Goal: Check status: Check status

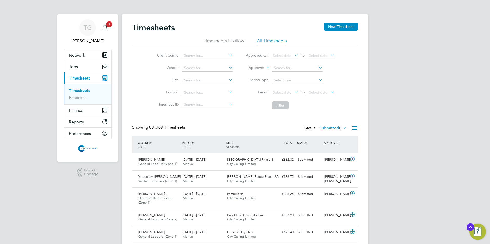
click at [106, 27] on icon "Main navigation" at bounding box center [105, 27] width 6 height 6
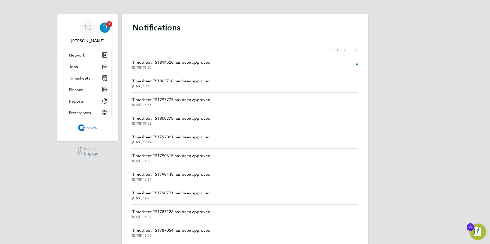
click at [192, 61] on span "Timesheet TS1814528 has been approved" at bounding box center [171, 62] width 78 height 6
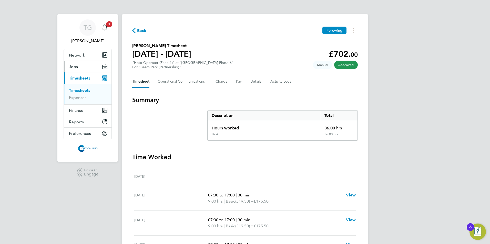
click at [73, 66] on span "Jobs" at bounding box center [73, 66] width 9 height 5
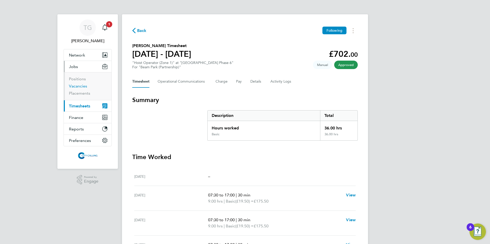
click at [78, 85] on link "Vacancies" at bounding box center [78, 86] width 18 height 5
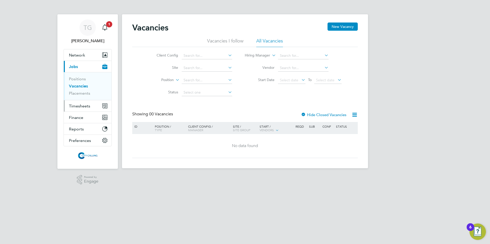
click at [76, 106] on span "Timesheets" at bounding box center [79, 106] width 21 height 5
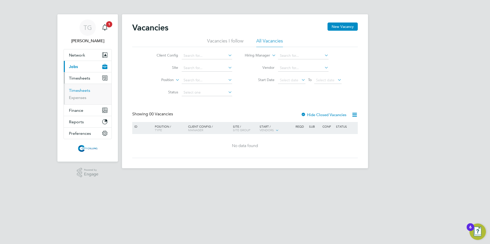
click at [81, 90] on link "Timesheets" at bounding box center [79, 90] width 21 height 5
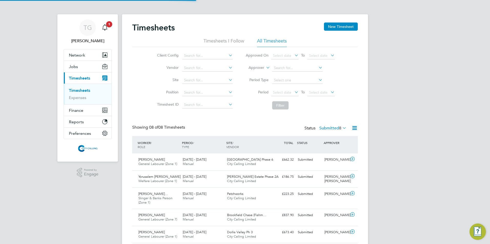
scroll to position [17, 45]
click at [277, 92] on span "Select date" at bounding box center [282, 92] width 18 height 5
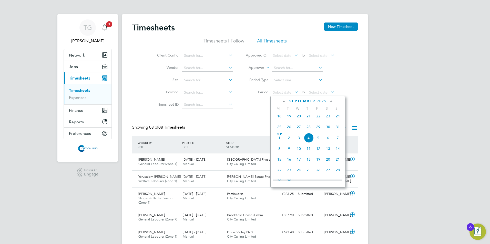
click at [279, 129] on span "25" at bounding box center [279, 127] width 10 height 10
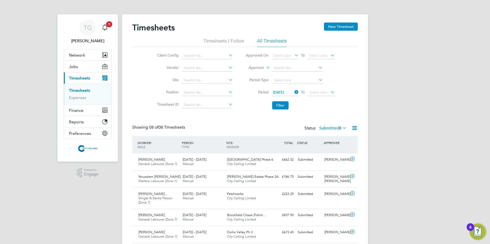
click at [309, 91] on span "Select date" at bounding box center [318, 92] width 18 height 5
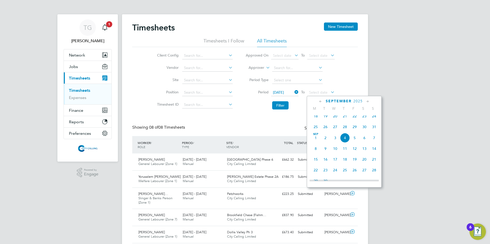
click at [374, 129] on span "31" at bounding box center [374, 127] width 10 height 10
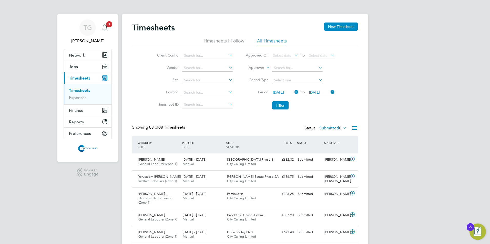
click at [278, 104] on button "Filter" at bounding box center [280, 105] width 16 height 8
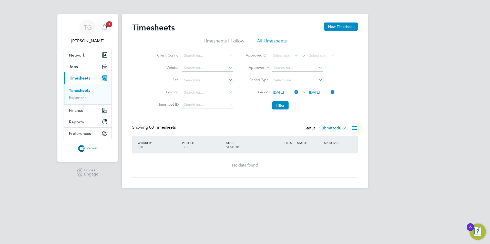
click at [284, 106] on button "Filter" at bounding box center [280, 105] width 16 height 8
click at [326, 127] on label "Submitted 0" at bounding box center [332, 128] width 27 height 5
